Goal: Task Accomplishment & Management: Use online tool/utility

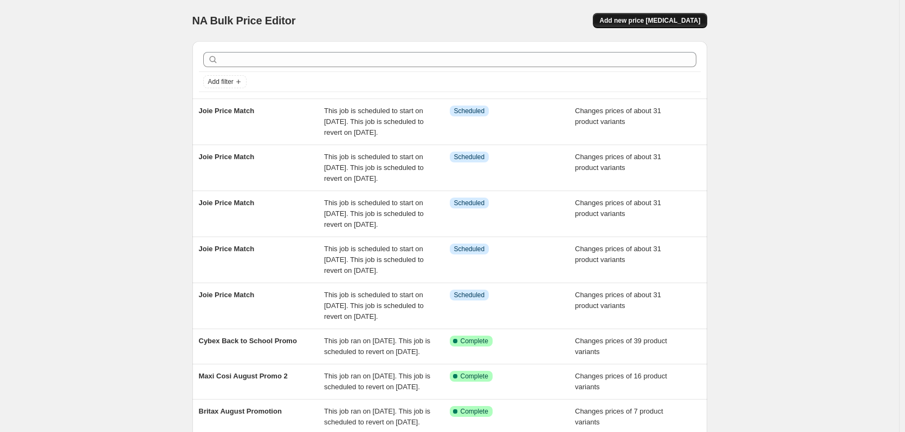
click at [676, 20] on span "Add new price [MEDICAL_DATA]" at bounding box center [649, 20] width 101 height 9
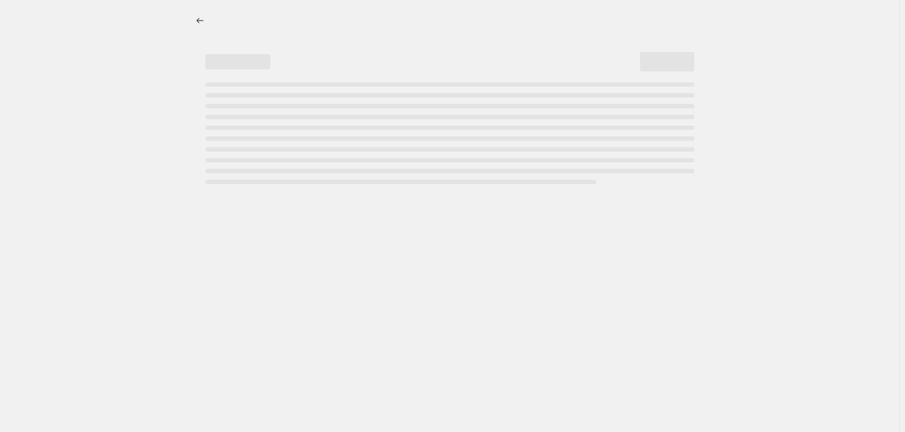
select select "percentage"
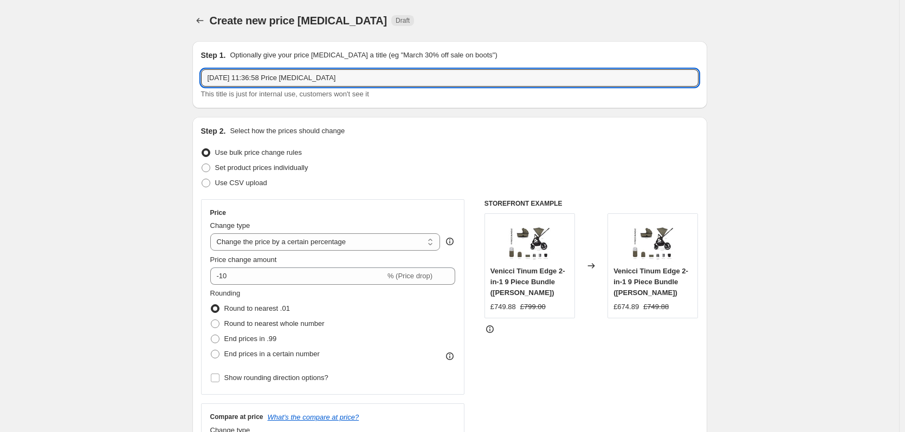
drag, startPoint x: 395, startPoint y: 78, endPoint x: -12, endPoint y: 73, distance: 406.5
click at [0, 73] on html "Home Settings Plans Skip to content Create new price [MEDICAL_DATA]. This page …" at bounding box center [452, 216] width 905 height 432
type input "Tutti Bambini Promo"
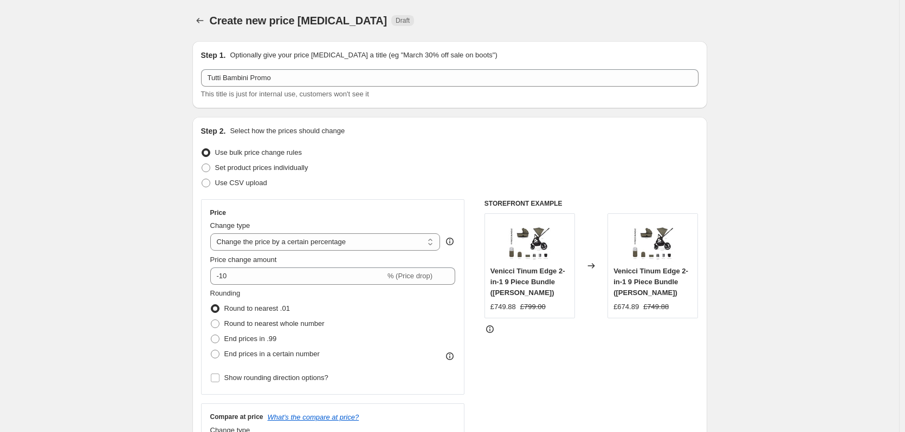
click at [521, 10] on div "Create new price [MEDICAL_DATA]. This page is ready Create new price [MEDICAL_D…" at bounding box center [449, 20] width 515 height 41
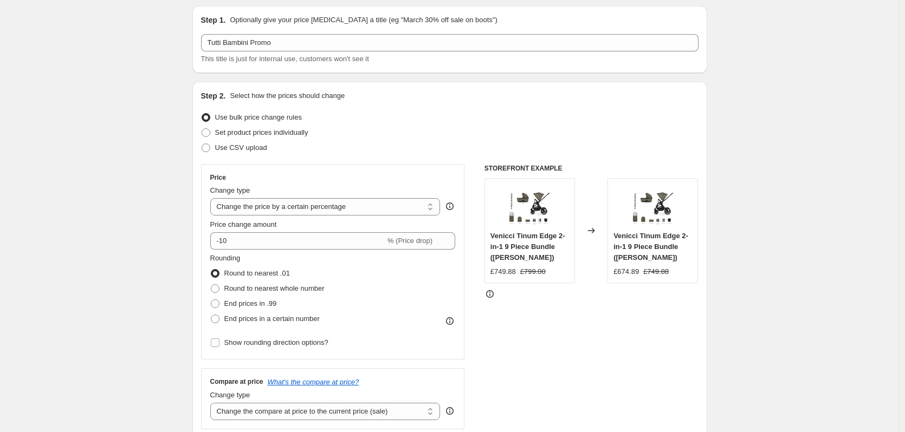
scroll to position [54, 0]
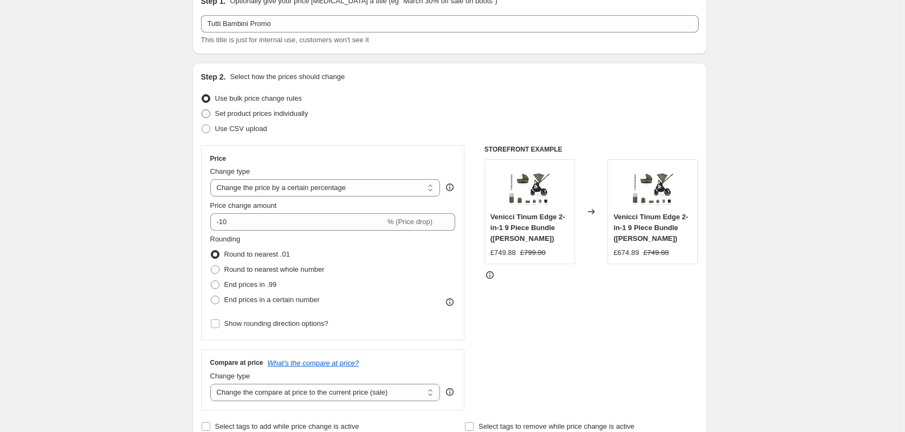
click at [292, 114] on span "Set product prices individually" at bounding box center [261, 113] width 93 height 8
click at [202, 110] on input "Set product prices individually" at bounding box center [202, 109] width 1 height 1
radio input "true"
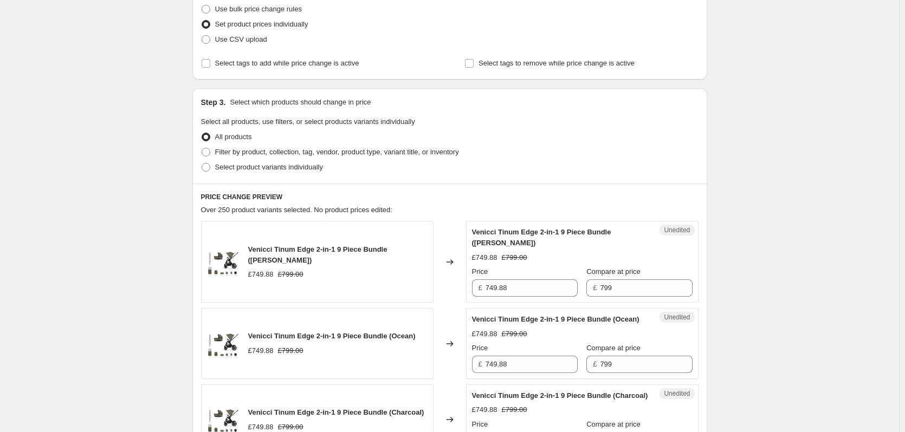
scroll to position [163, 0]
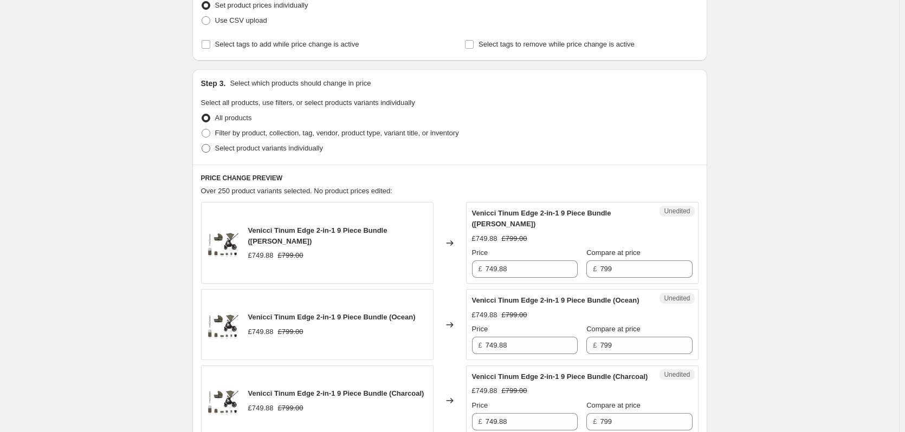
click at [295, 143] on span "Select product variants individually" at bounding box center [269, 148] width 108 height 11
click at [202, 144] on input "Select product variants individually" at bounding box center [202, 144] width 1 height 1
radio input "true"
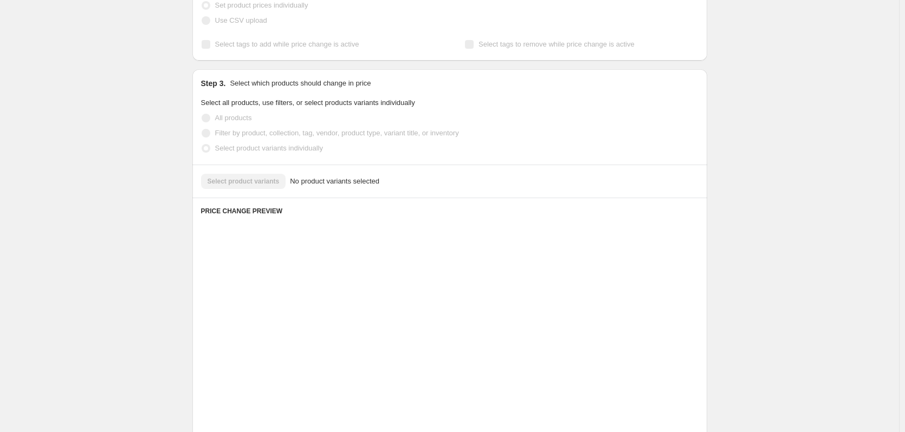
scroll to position [137, 0]
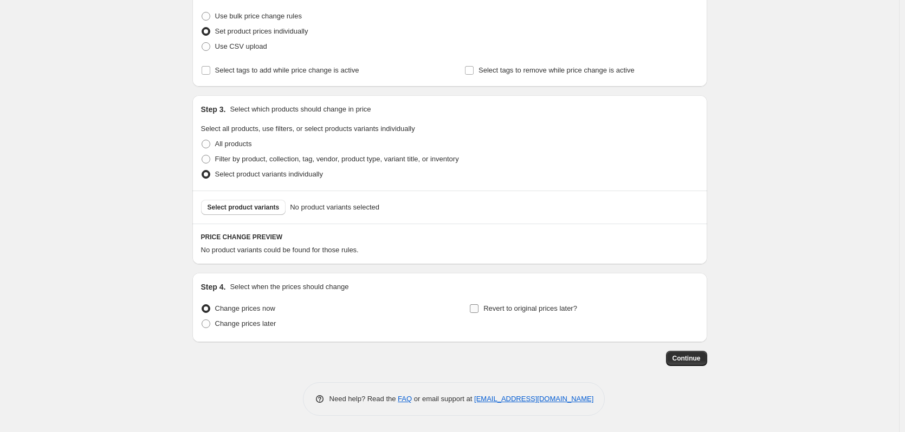
click at [496, 312] on span "Revert to original prices later?" at bounding box center [530, 309] width 94 height 8
click at [479, 312] on input "Revert to original prices later?" at bounding box center [474, 309] width 9 height 9
checkbox input "true"
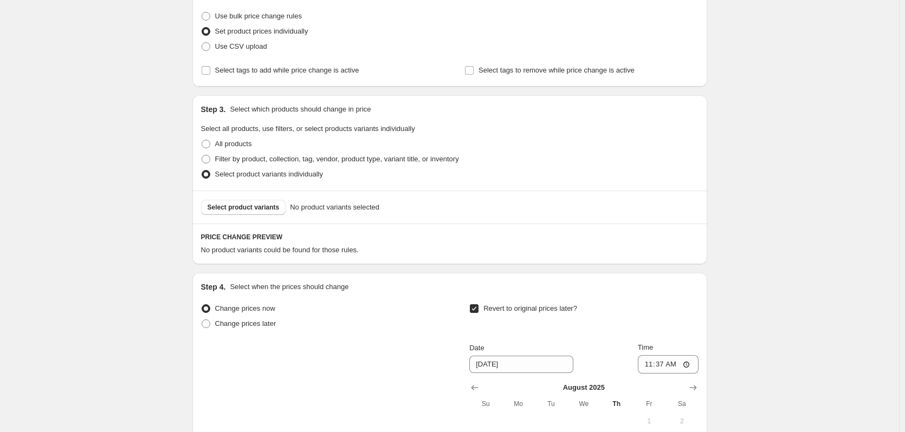
click at [817, 237] on div "Create new price [MEDICAL_DATA]. This page is ready Create new price [MEDICAL_D…" at bounding box center [449, 249] width 899 height 772
click at [246, 205] on span "Select product variants" at bounding box center [244, 207] width 72 height 9
